Goal: Transaction & Acquisition: Book appointment/travel/reservation

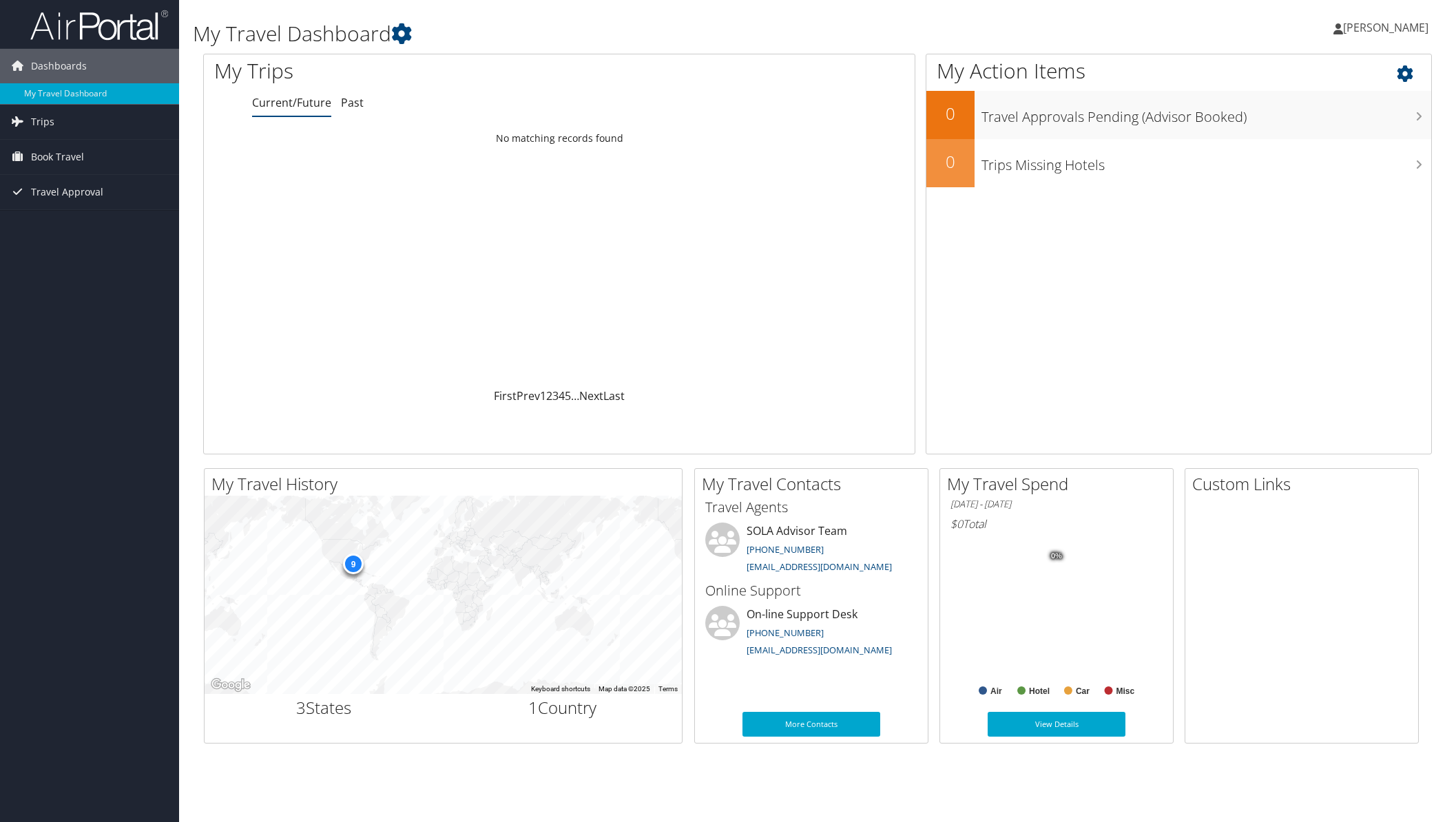
click at [1238, 283] on div "My Action Items 0 Travel Approvals Pending (Advisor Booked) 0 Trips Missing Hot…" at bounding box center [1178, 254] width 506 height 401
click at [58, 155] on span "Book Travel" at bounding box center [57, 157] width 53 height 34
click at [66, 206] on link "Book/Manage Online Trips" at bounding box center [89, 204] width 179 height 20
click at [1373, 25] on span "[PERSON_NAME]" at bounding box center [1386, 27] width 85 height 16
click at [1301, 231] on link "Sign Out" at bounding box center [1350, 224] width 154 height 24
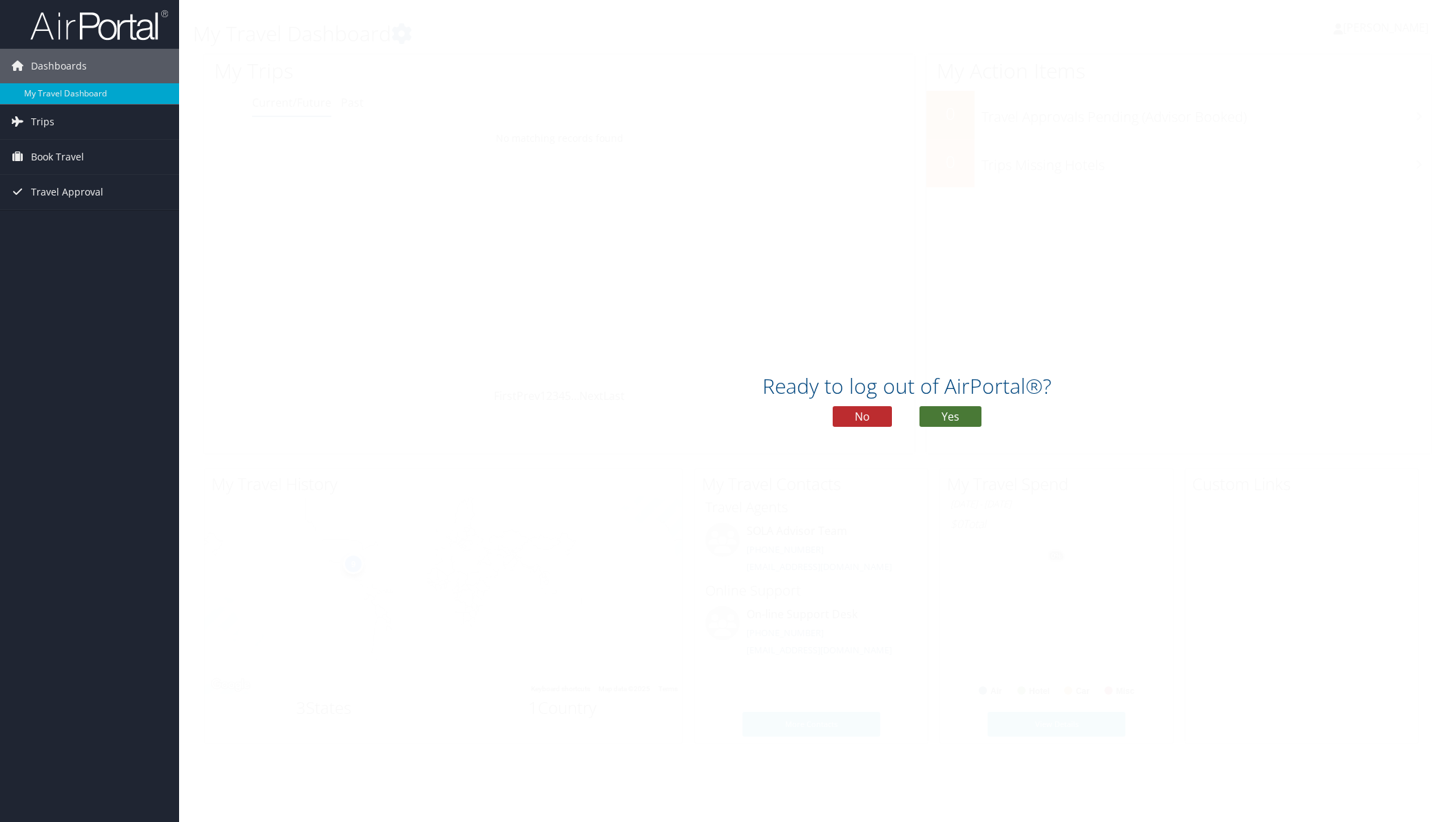
click at [959, 412] on button "Yes" at bounding box center [950, 416] width 62 height 20
